Goal: Subscribe to service/newsletter

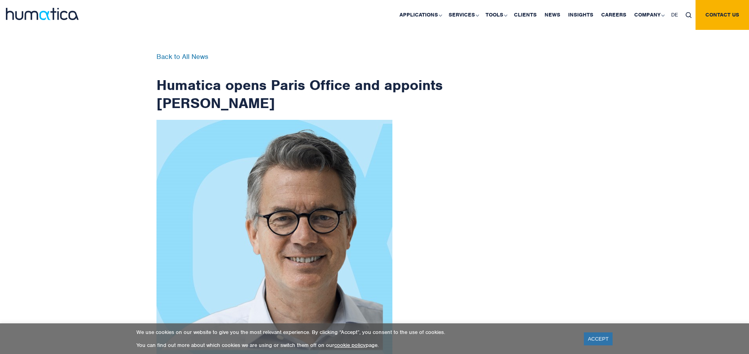
scroll to position [1255, 0]
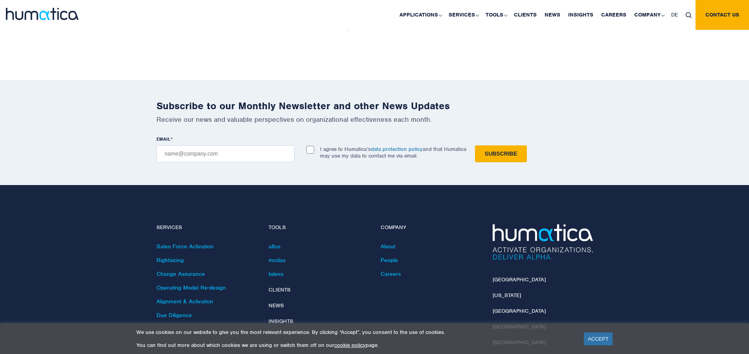
checkbox input "true"
type input "[EMAIL_ADDRESS][DOMAIN_NAME]"
click at [475, 146] on input "Subscribe" at bounding box center [501, 154] width 52 height 17
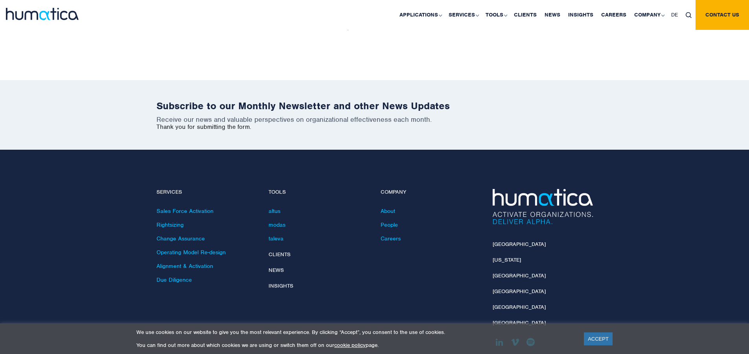
scroll to position [1219, 0]
